Goal: Task Accomplishment & Management: Complete application form

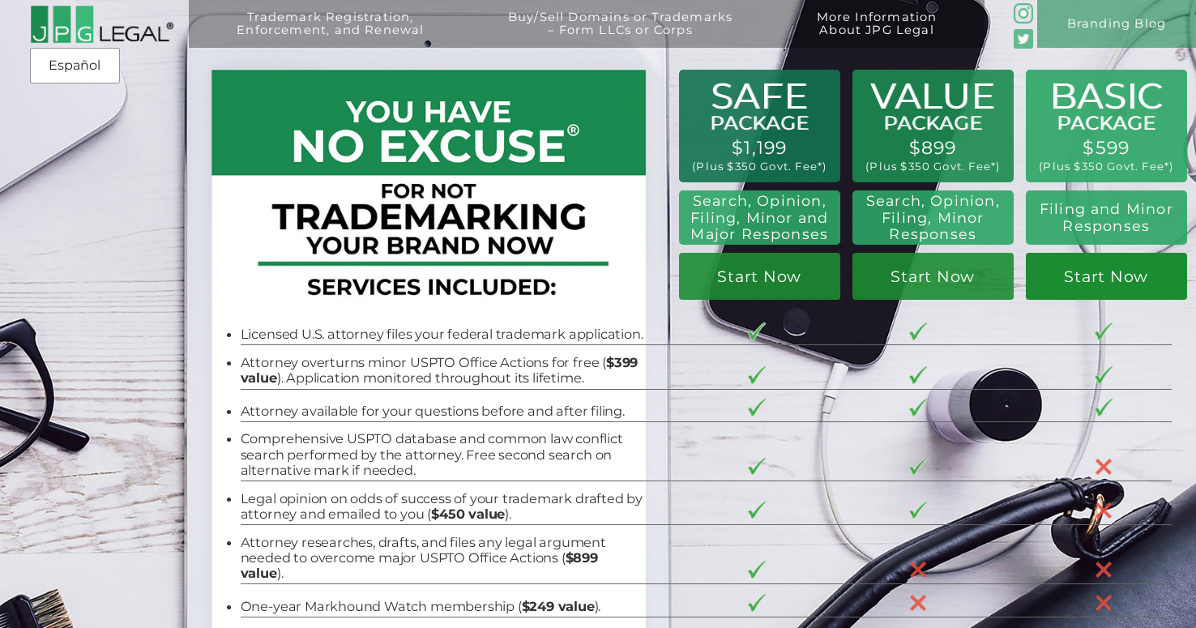
click at [1095, 274] on link "Start Now" at bounding box center [1106, 276] width 161 height 47
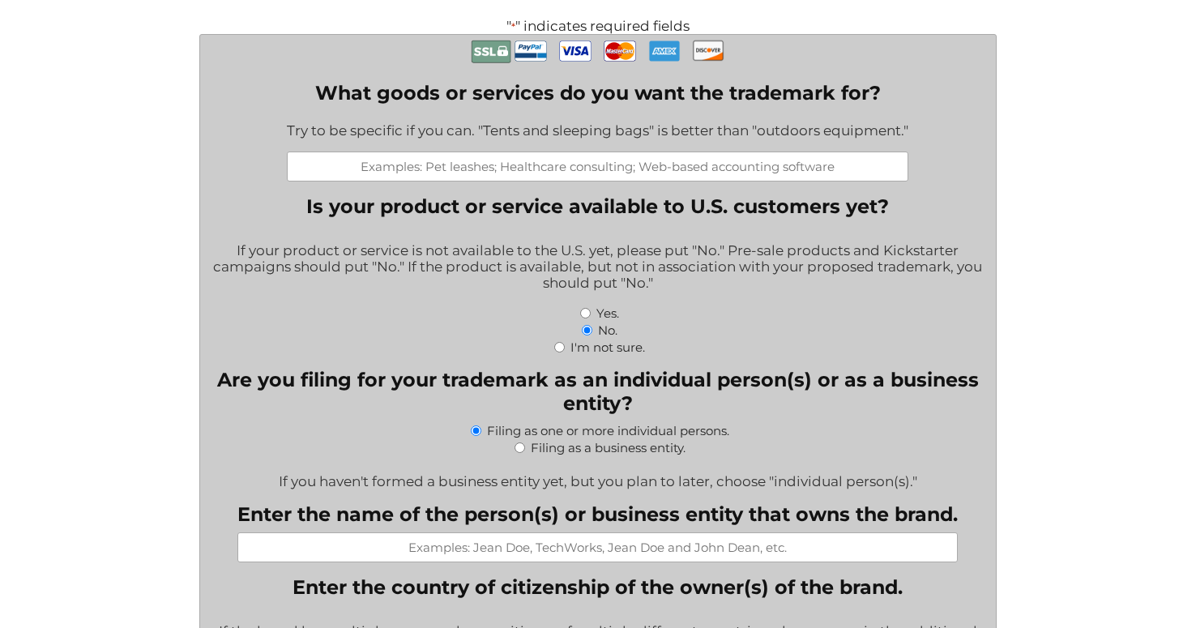
scroll to position [413, 0]
click at [560, 351] on input "I'm not sure." at bounding box center [559, 346] width 11 height 11
radio input "true"
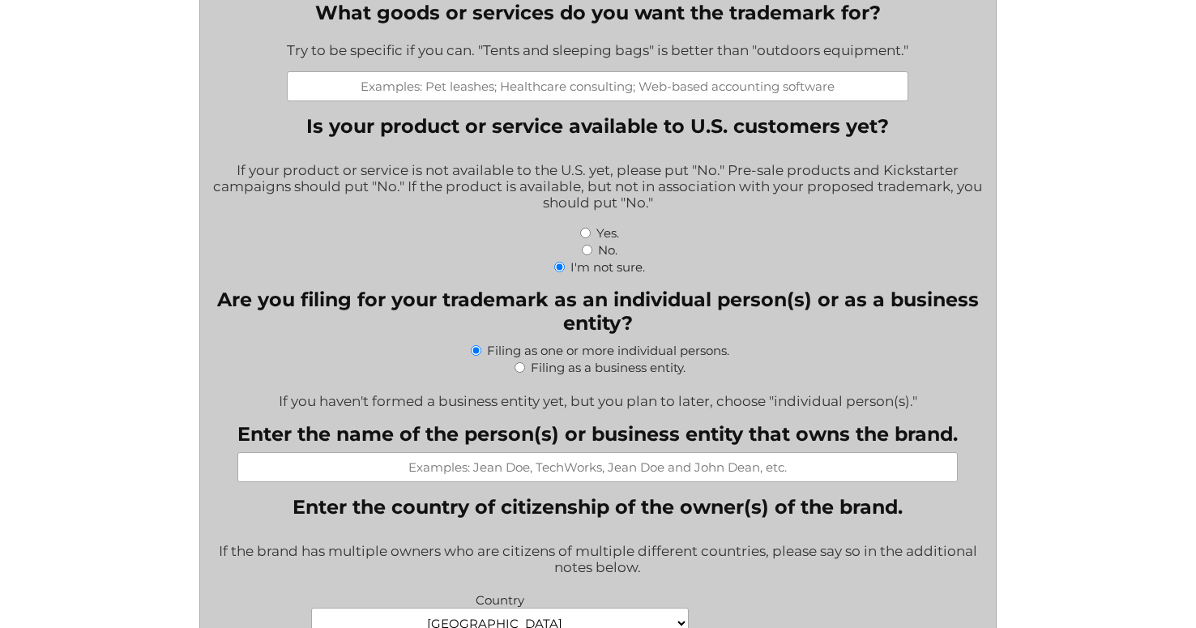
scroll to position [504, 0]
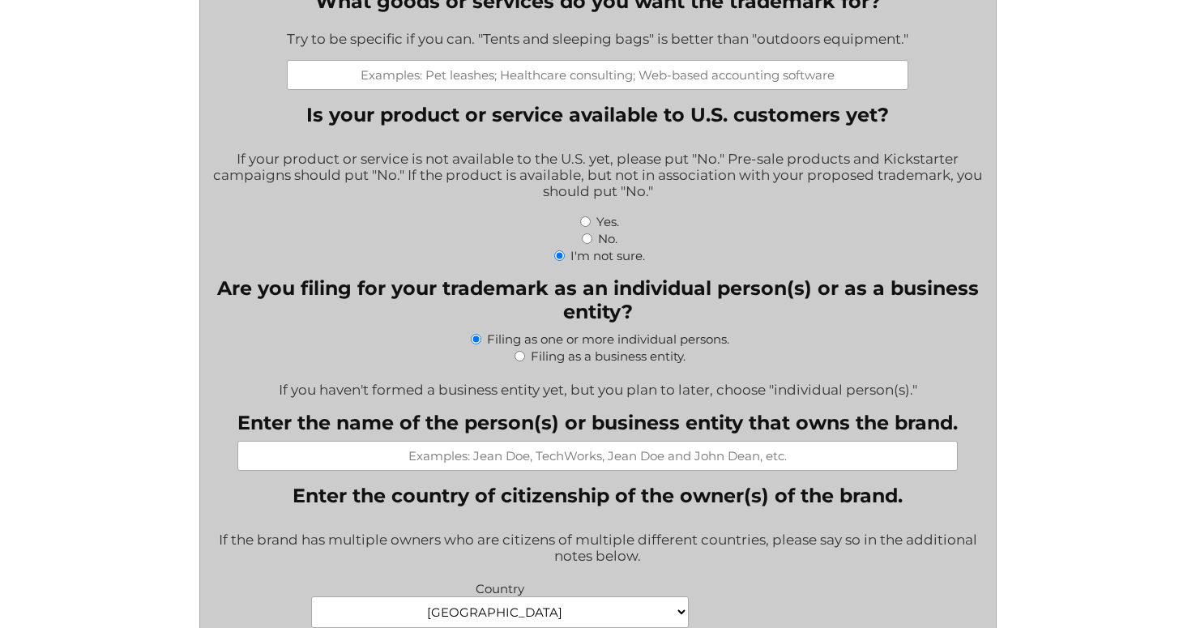
click at [519, 361] on input "Filing as a business entity." at bounding box center [520, 356] width 11 height 11
radio input "true"
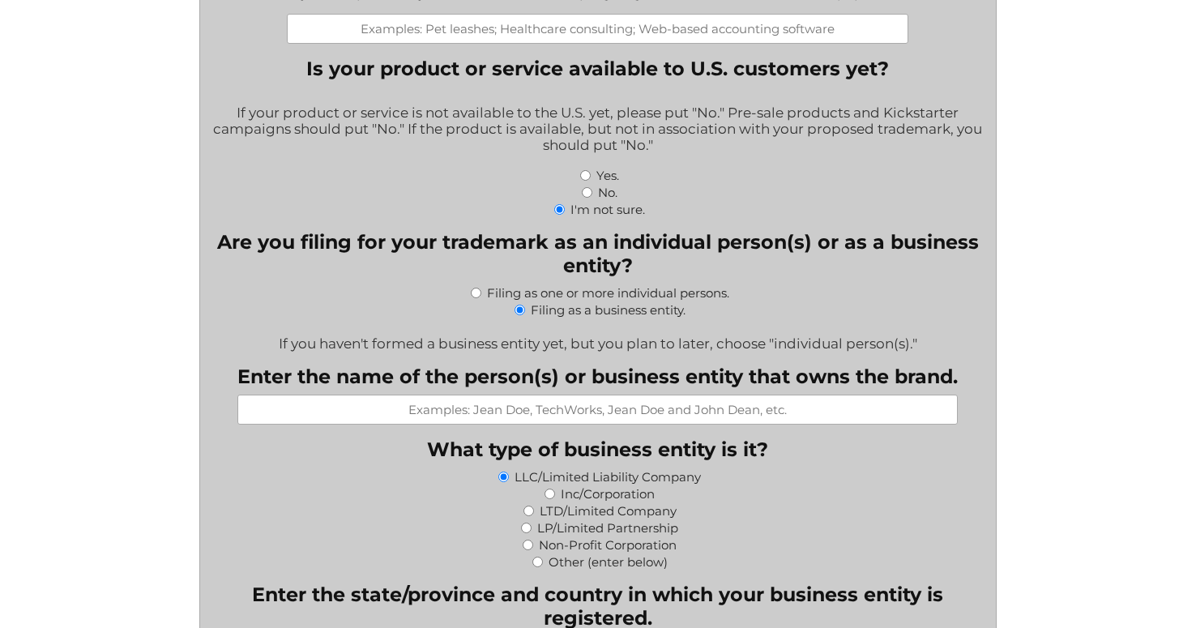
scroll to position [563, 0]
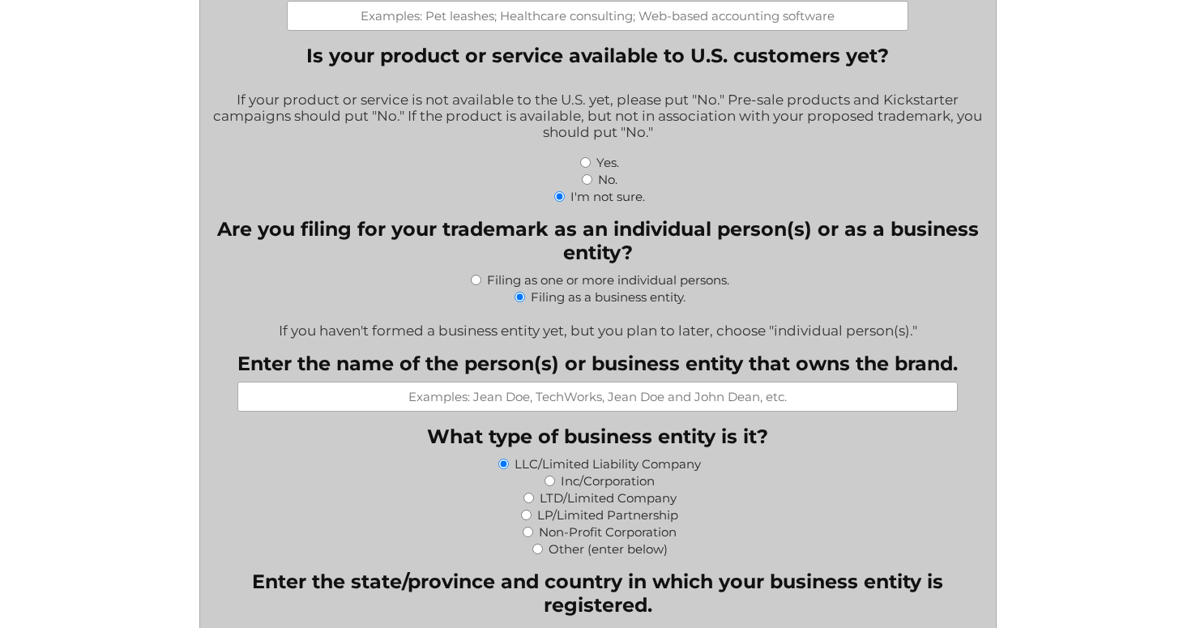
click at [389, 400] on input "Enter the name of the person(s) or business entity that owns the brand." at bounding box center [597, 397] width 720 height 30
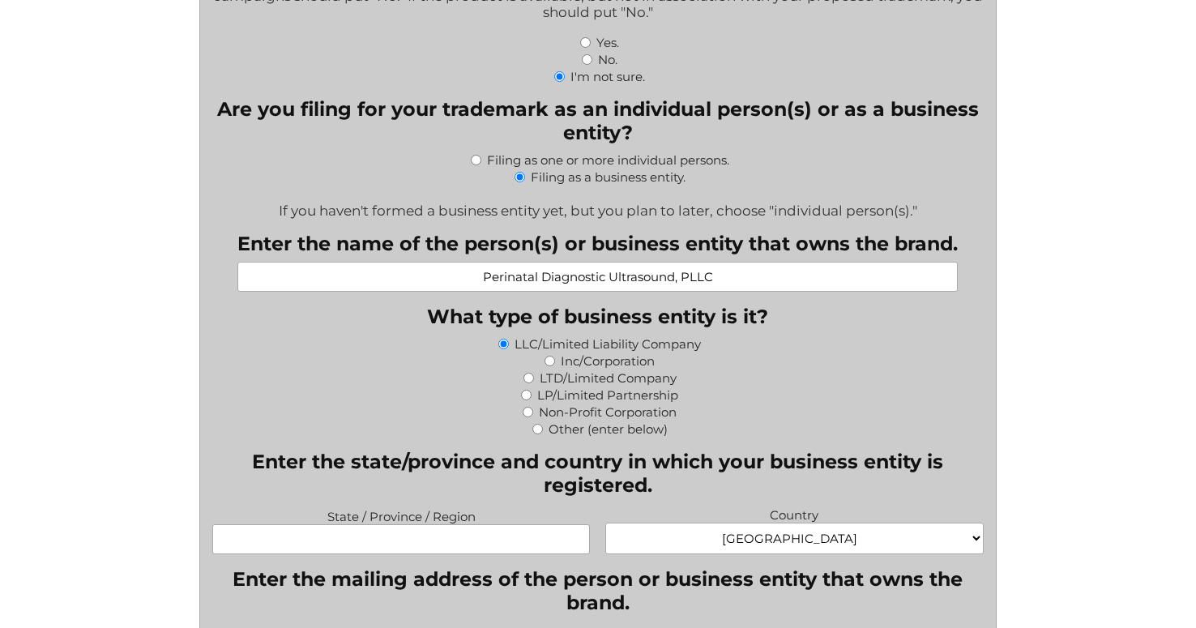
scroll to position [688, 0]
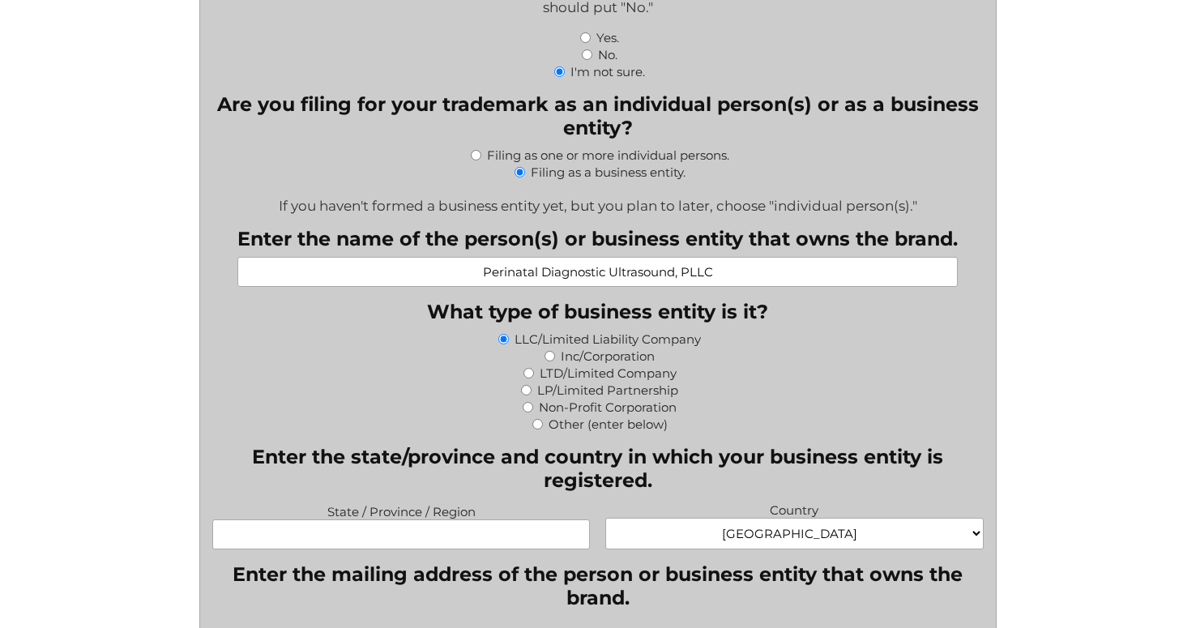
type input "Perinatal Diagnostic Ultrasound, PLLC"
click at [535, 430] on input "Other (enter below)" at bounding box center [537, 424] width 11 height 11
radio input "true"
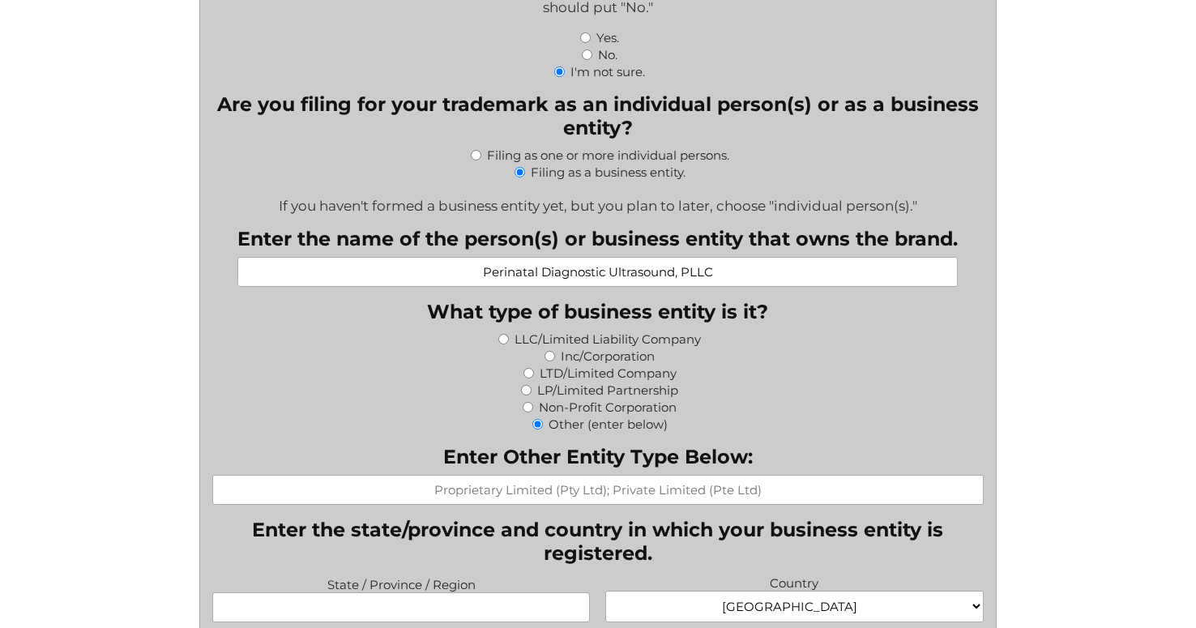
click at [511, 502] on input "Enter Other Entity Type Below:" at bounding box center [597, 490] width 771 height 30
type input "P"
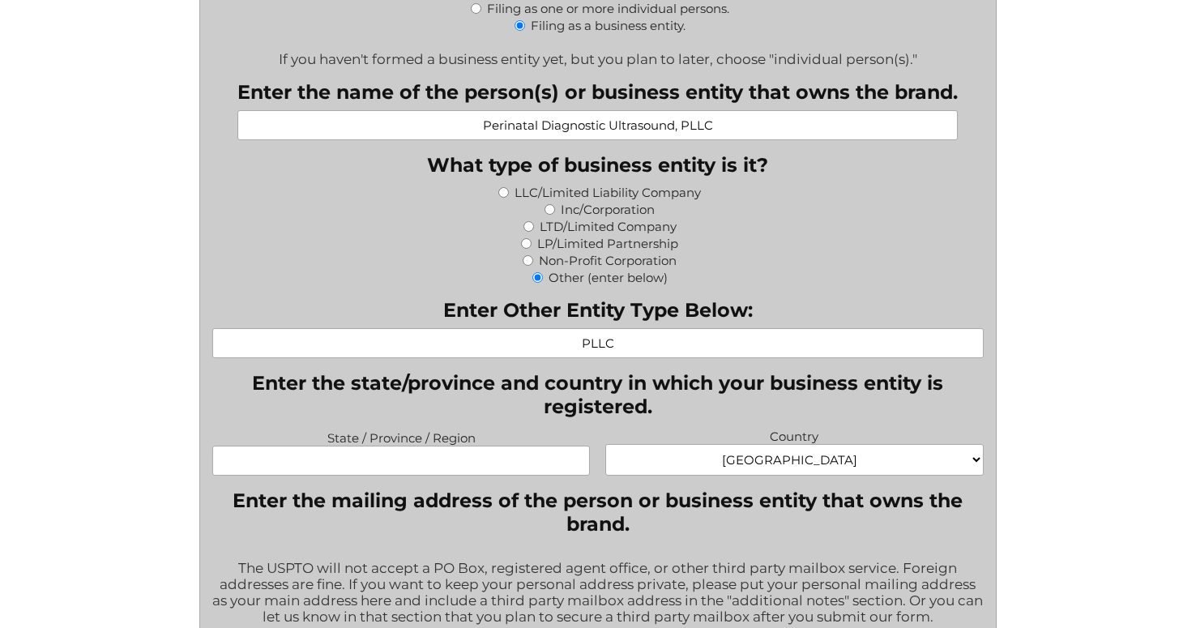
scroll to position [849, 0]
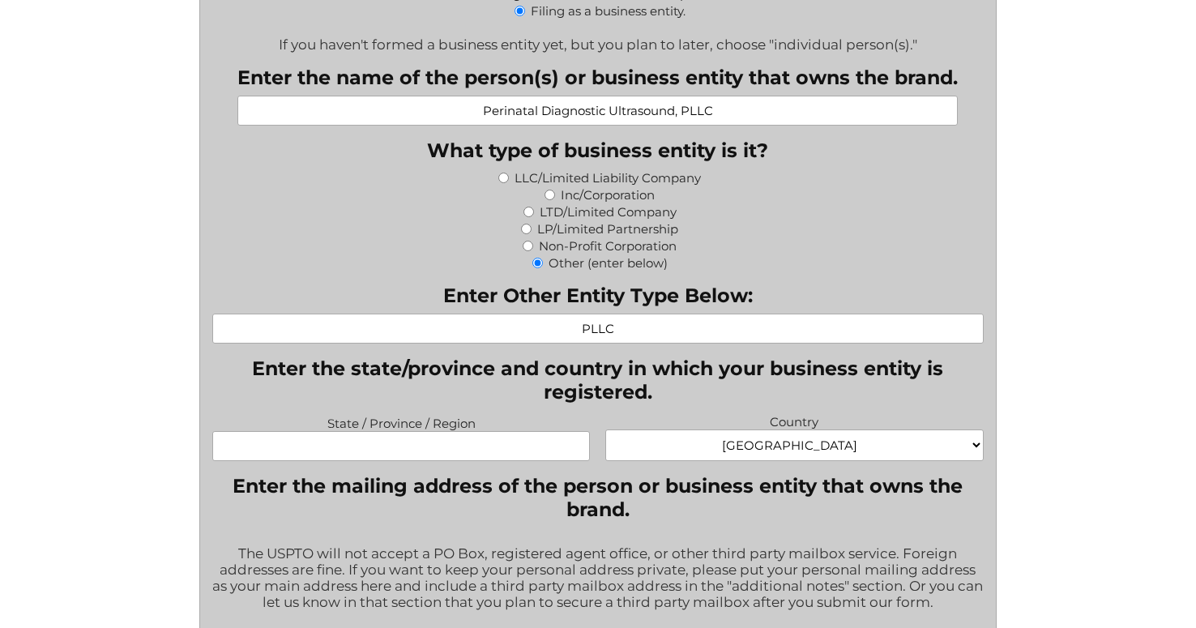
type input "PLLC"
click at [377, 451] on input "State / Province / Region" at bounding box center [401, 446] width 378 height 30
type input "N"
type input "S"
type input "[US_STATE]"
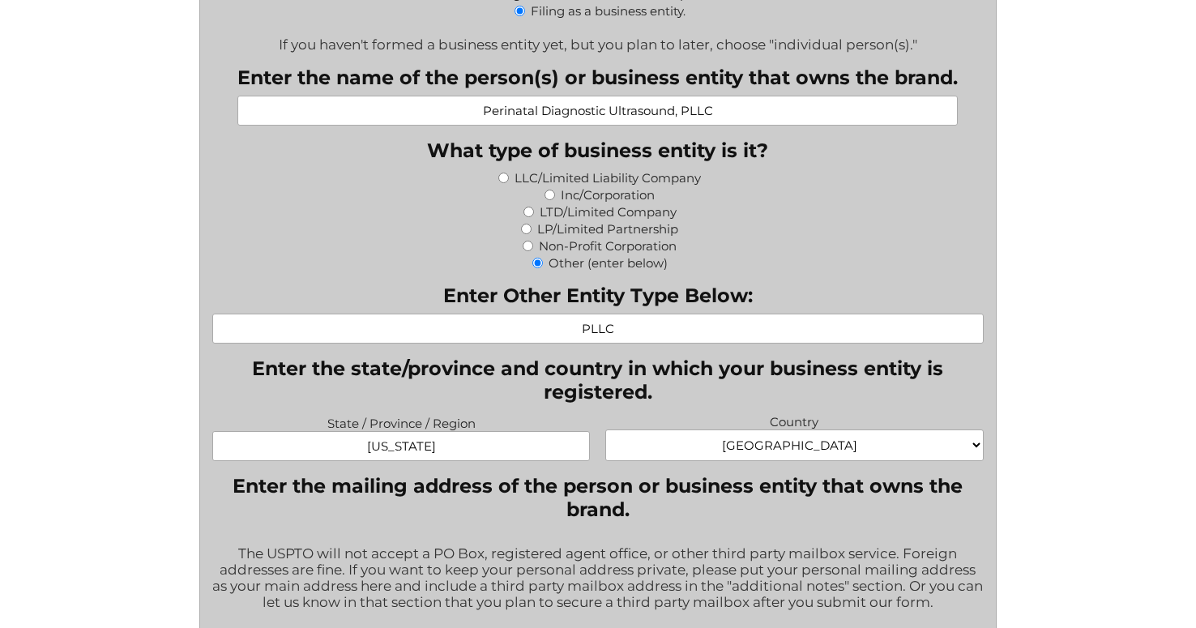
click at [669, 459] on select "[GEOGRAPHIC_DATA] [GEOGRAPHIC_DATA] [GEOGRAPHIC_DATA] [US_STATE] [GEOGRAPHIC_DA…" at bounding box center [794, 446] width 378 height 32
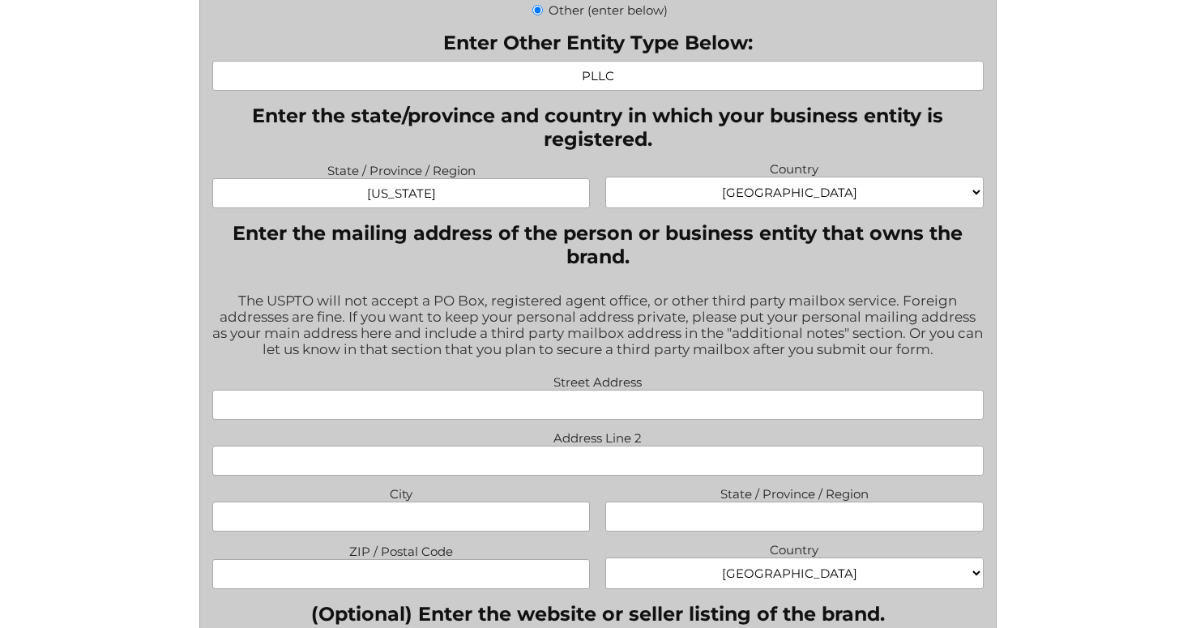
scroll to position [1104, 0]
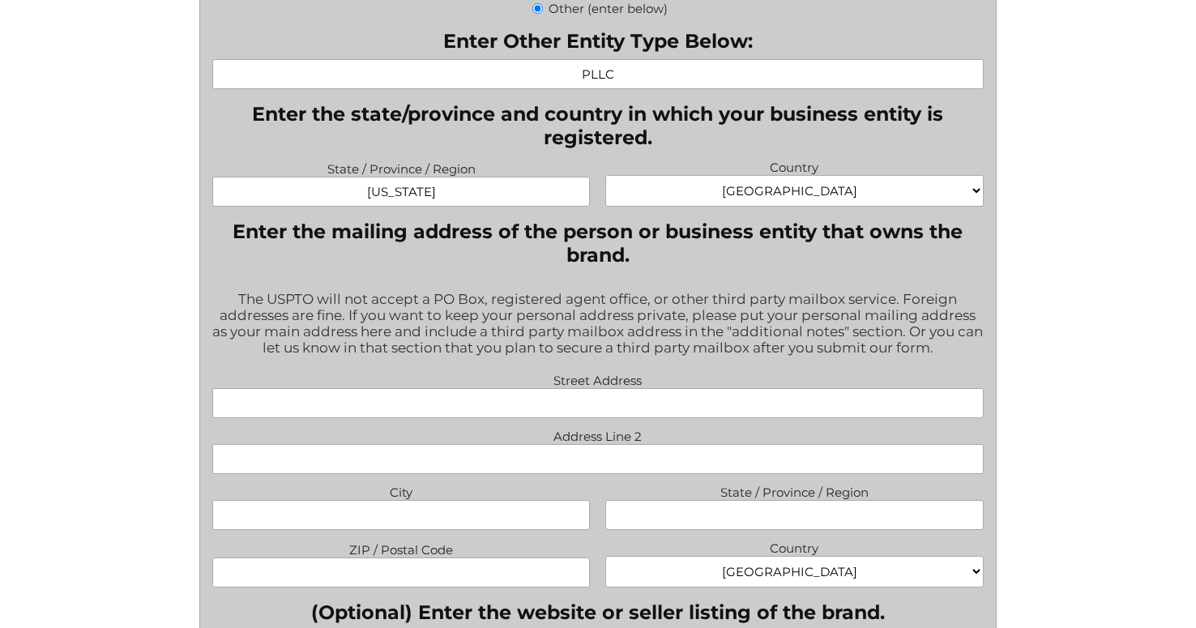
click at [468, 410] on input "Street Address" at bounding box center [597, 403] width 771 height 30
type input "[STREET_ADDRESS]"
type input "second floor"
type input "[GEOGRAPHIC_DATA]"
type input "NY"
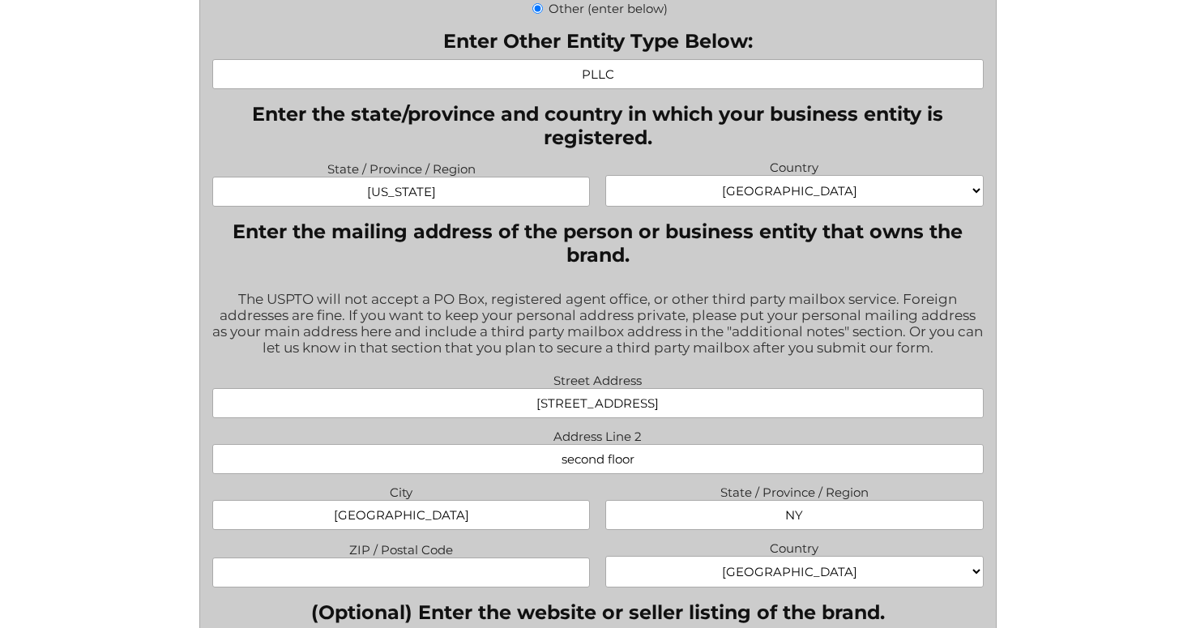
type input "10305"
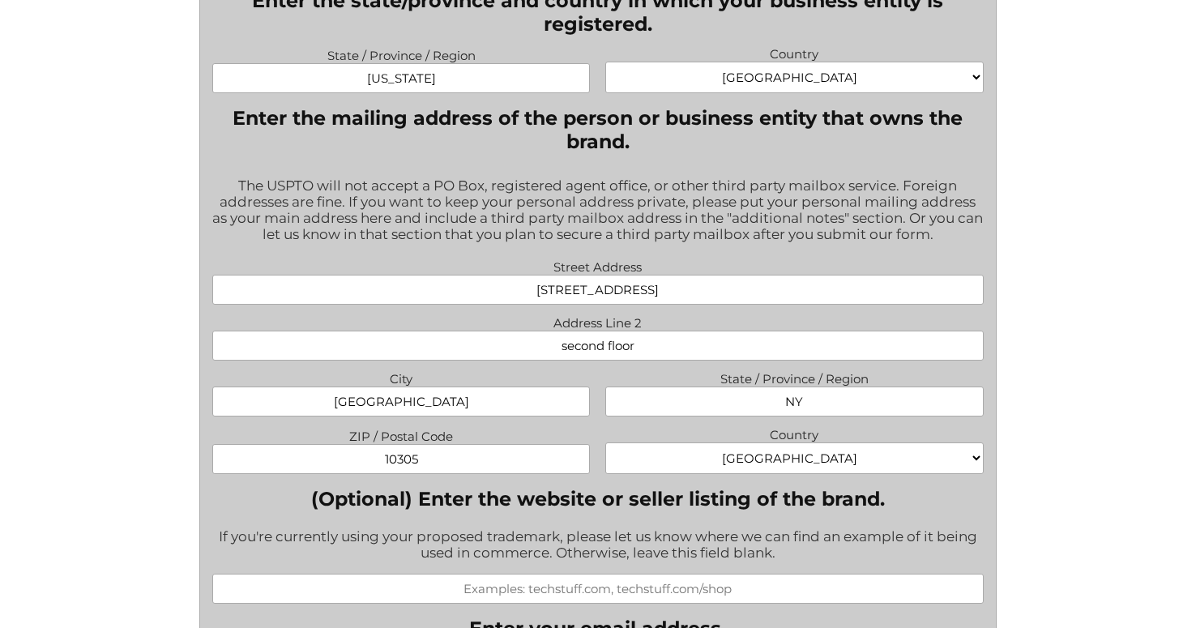
scroll to position [1220, 0]
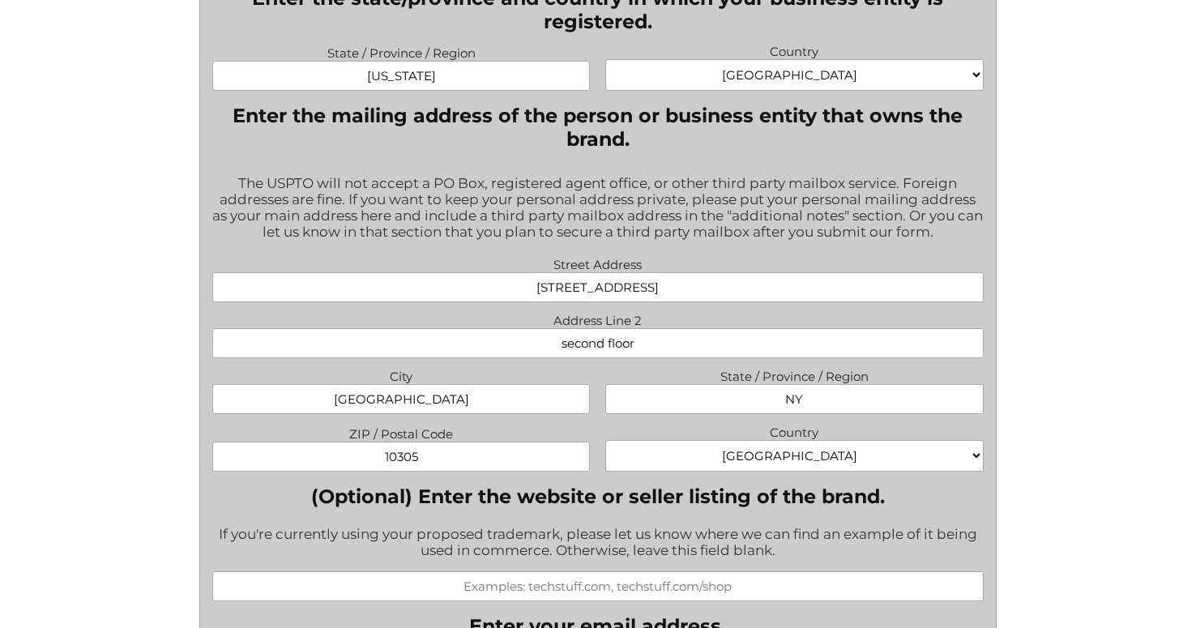
click at [559, 517] on div "(Optional) Enter the website or seller listing of the brand. If you're currentl…" at bounding box center [597, 543] width 771 height 117
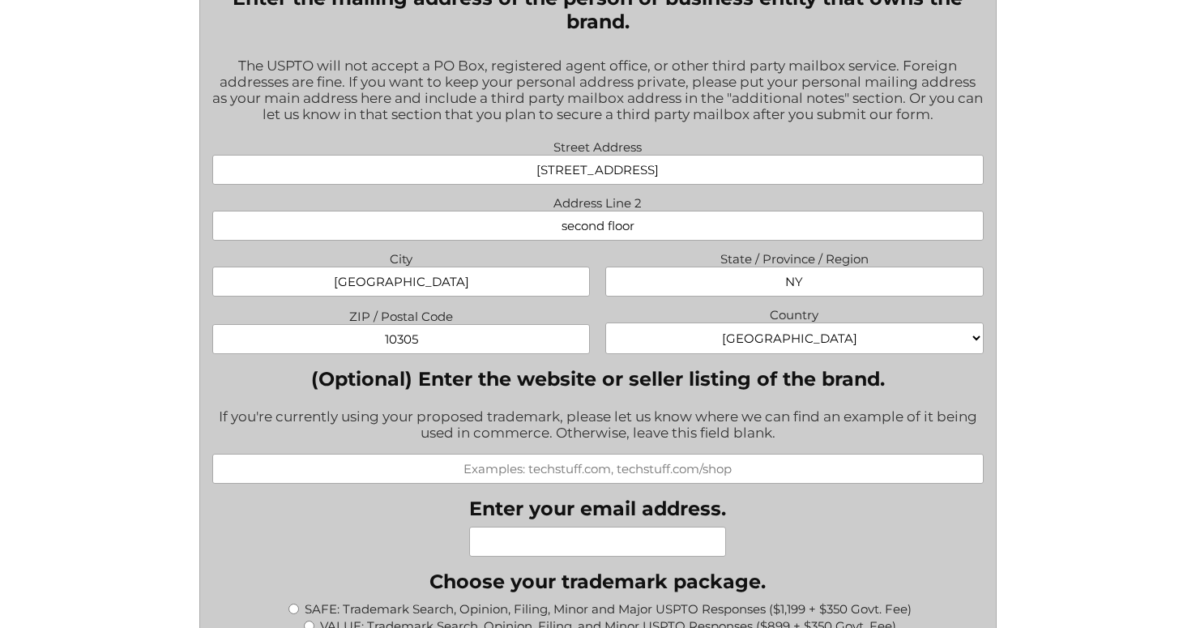
scroll to position [1353, 0]
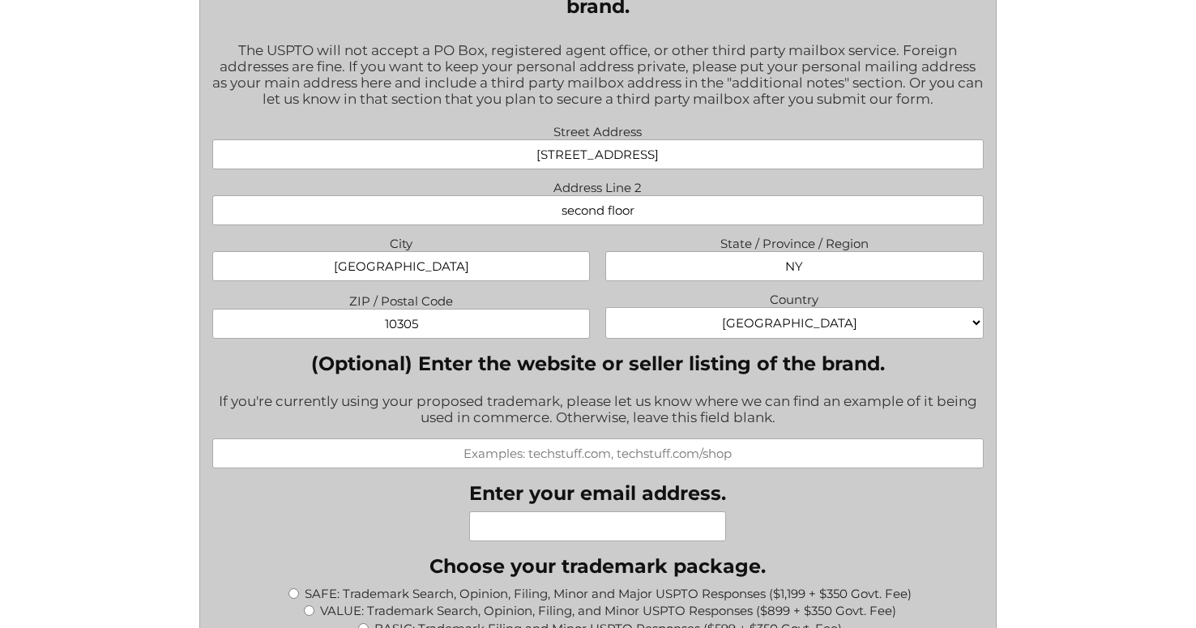
click at [501, 462] on input "(Optional) Enter the website or seller listing of the brand." at bounding box center [597, 453] width 771 height 30
type input "[DOMAIN_NAME]"
click at [526, 541] on input "Enter your email address." at bounding box center [597, 526] width 257 height 30
type input "[EMAIL_ADDRESS][DOMAIN_NAME]"
click at [381, 538] on div "What goods or services do you want the trademark for? Try to be specific if you…" at bounding box center [597, 534] width 771 height 2879
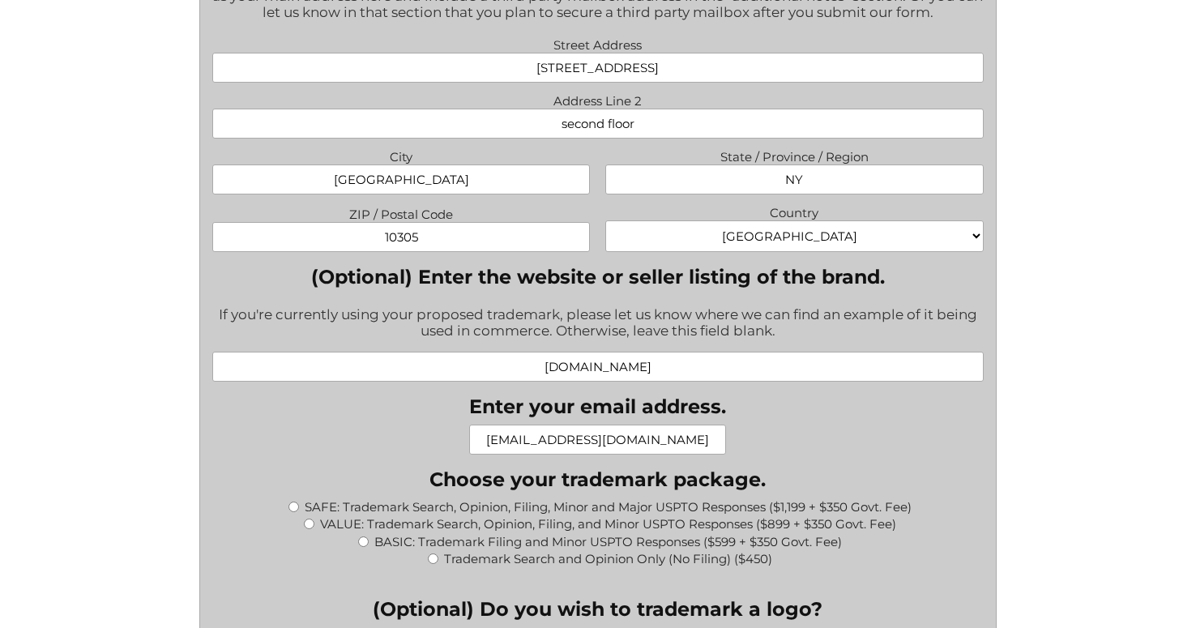
scroll to position [1453, 0]
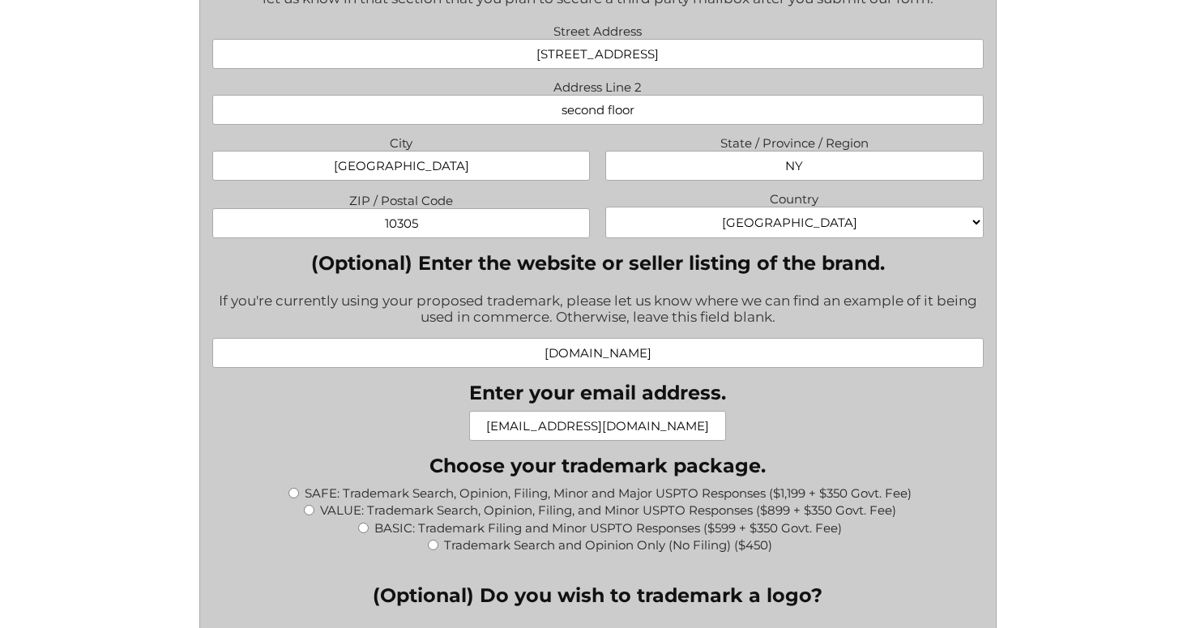
click at [364, 533] on input "BASIC: Trademark Filing and Minor USPTO Responses ($599 + $350 Govt. Fee)" at bounding box center [363, 528] width 11 height 11
radio input "true"
type input "$949.00"
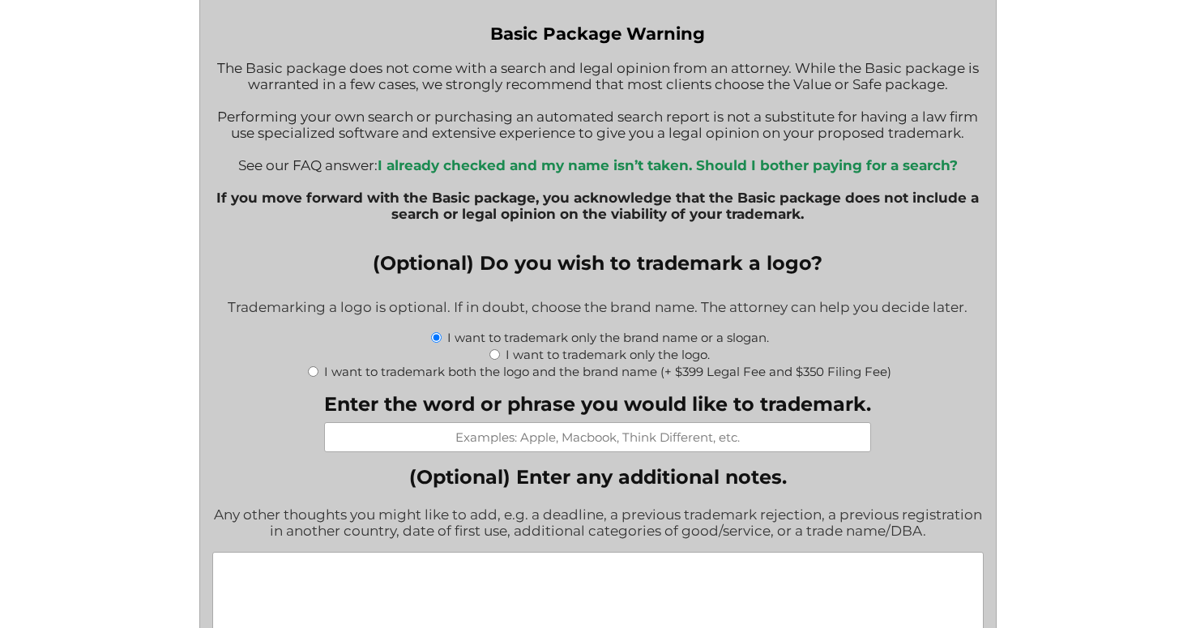
scroll to position [2019, 0]
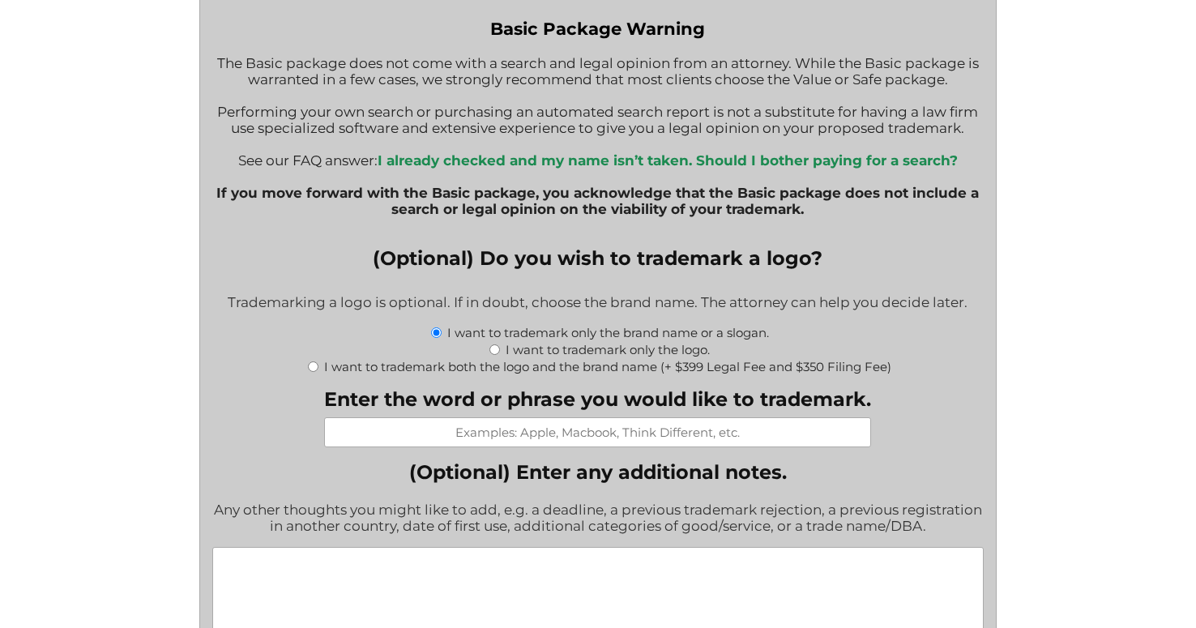
click at [314, 372] on input "I want to trademark both the logo and the brand name (+ $399 Legal Fee and $350…" at bounding box center [313, 366] width 11 height 11
radio input "true"
type input "$1,698.00"
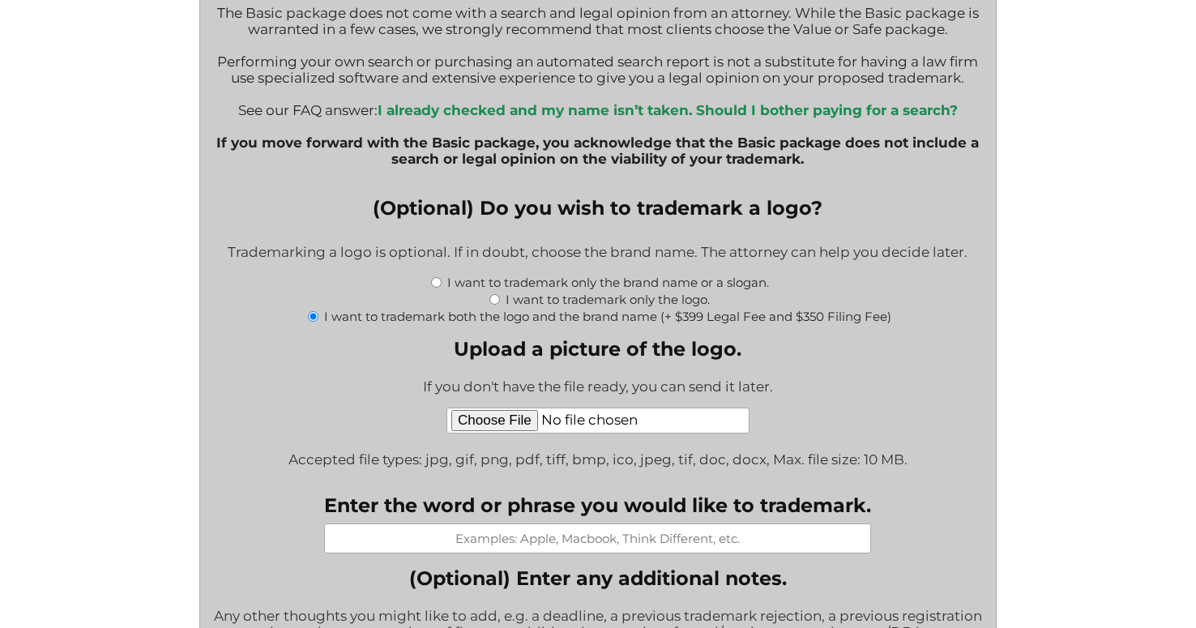
scroll to position [2078, 0]
